Goal: Find specific page/section: Find specific page/section

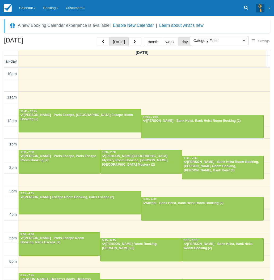
select select
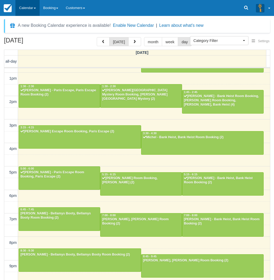
click at [30, 6] on link "Calendar" at bounding box center [27, 8] width 24 height 16
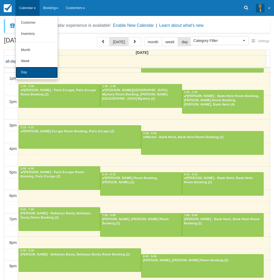
click at [32, 72] on link "Day" at bounding box center [37, 72] width 42 height 11
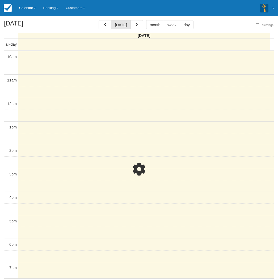
select select
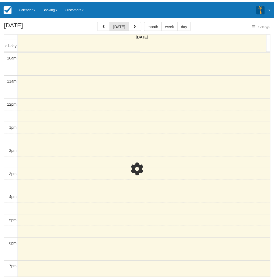
scroll to position [66, 0]
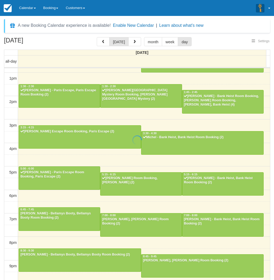
select select
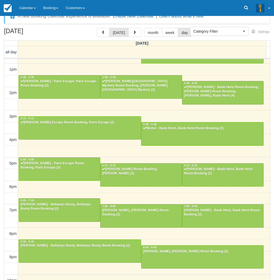
scroll to position [17, 0]
